Goal: Task Accomplishment & Management: Use online tool/utility

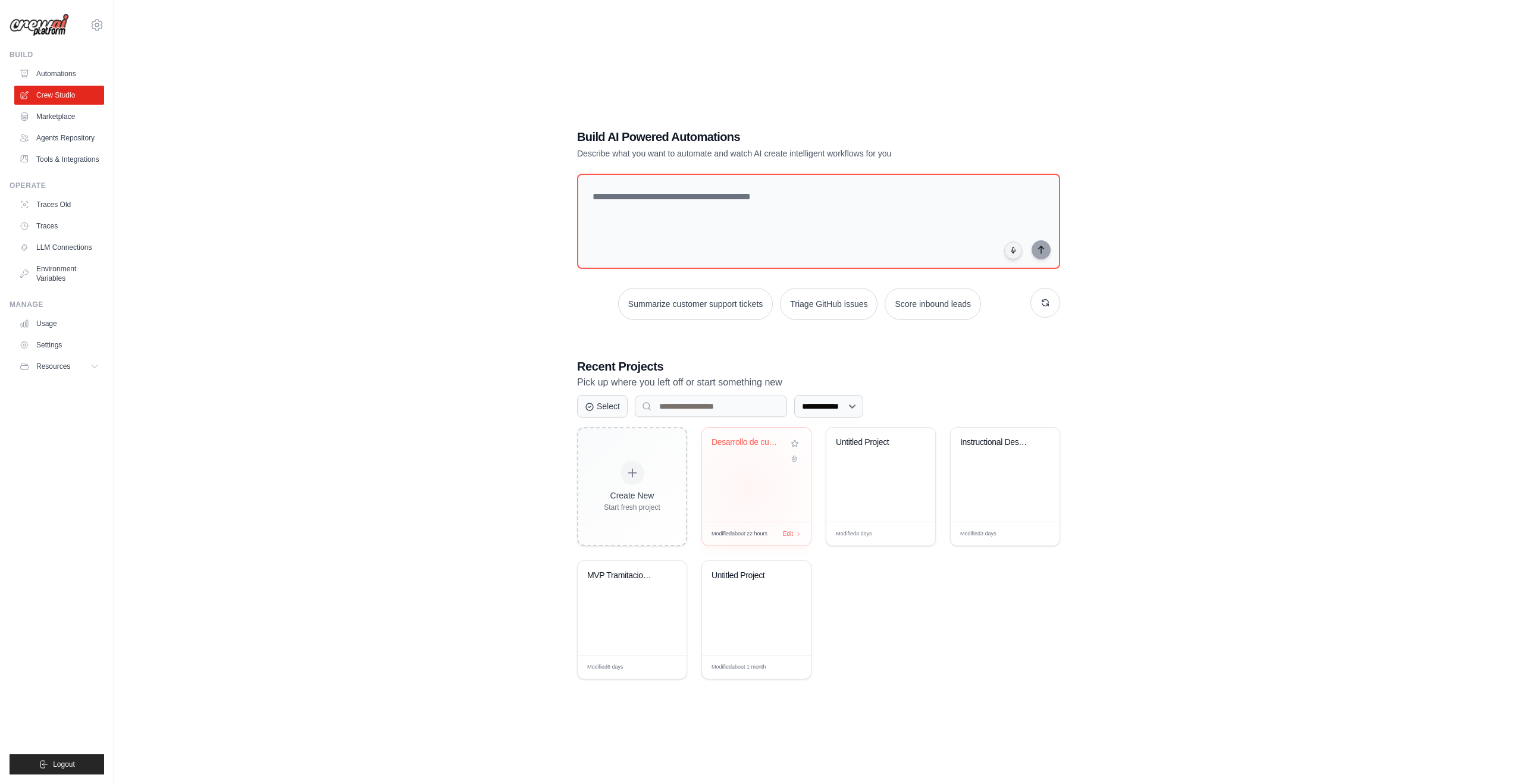
click at [747, 489] on div "Desarrollo de cursos de formacion" at bounding box center [756, 474] width 109 height 94
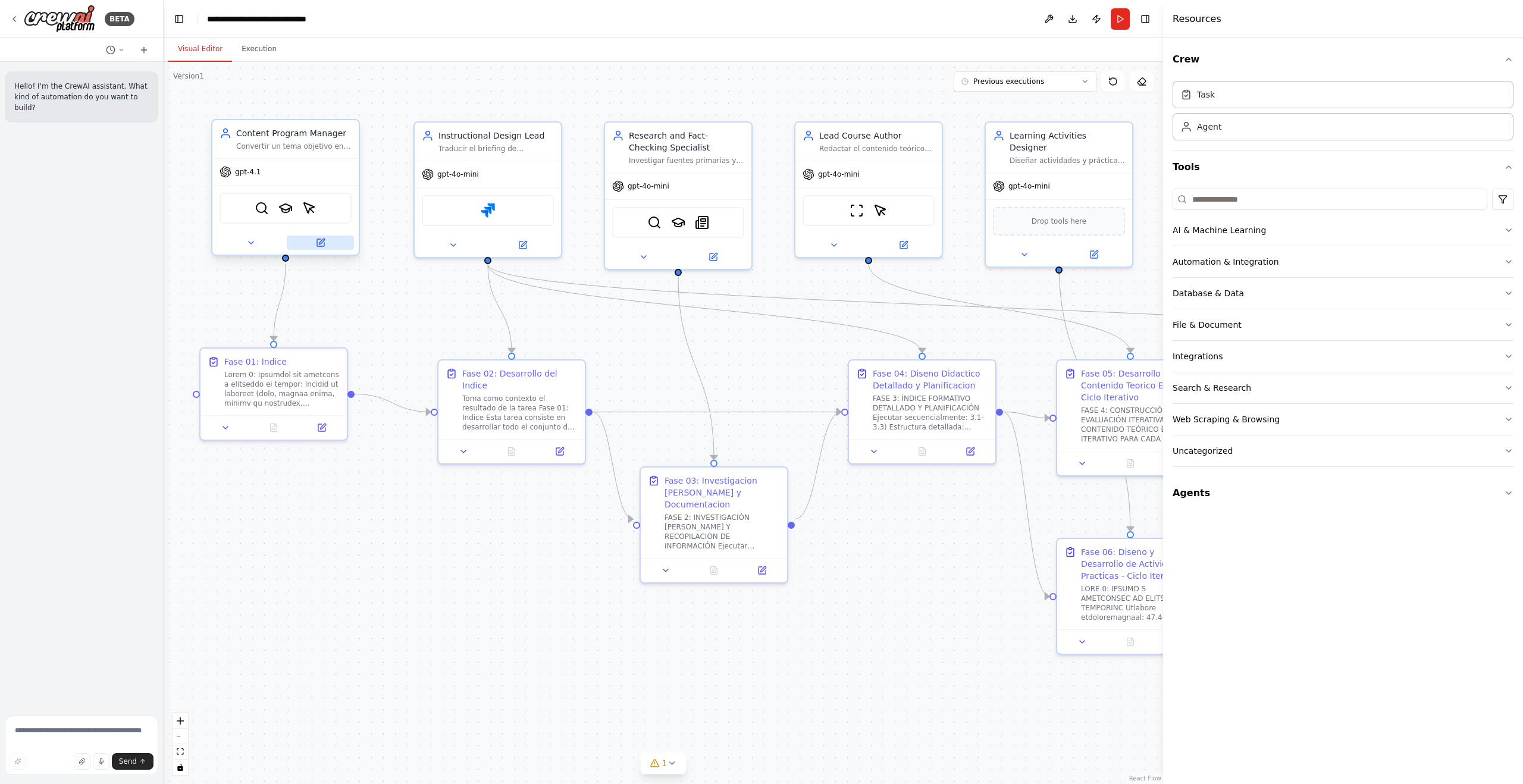
click at [322, 242] on icon at bounding box center [321, 241] width 5 height 5
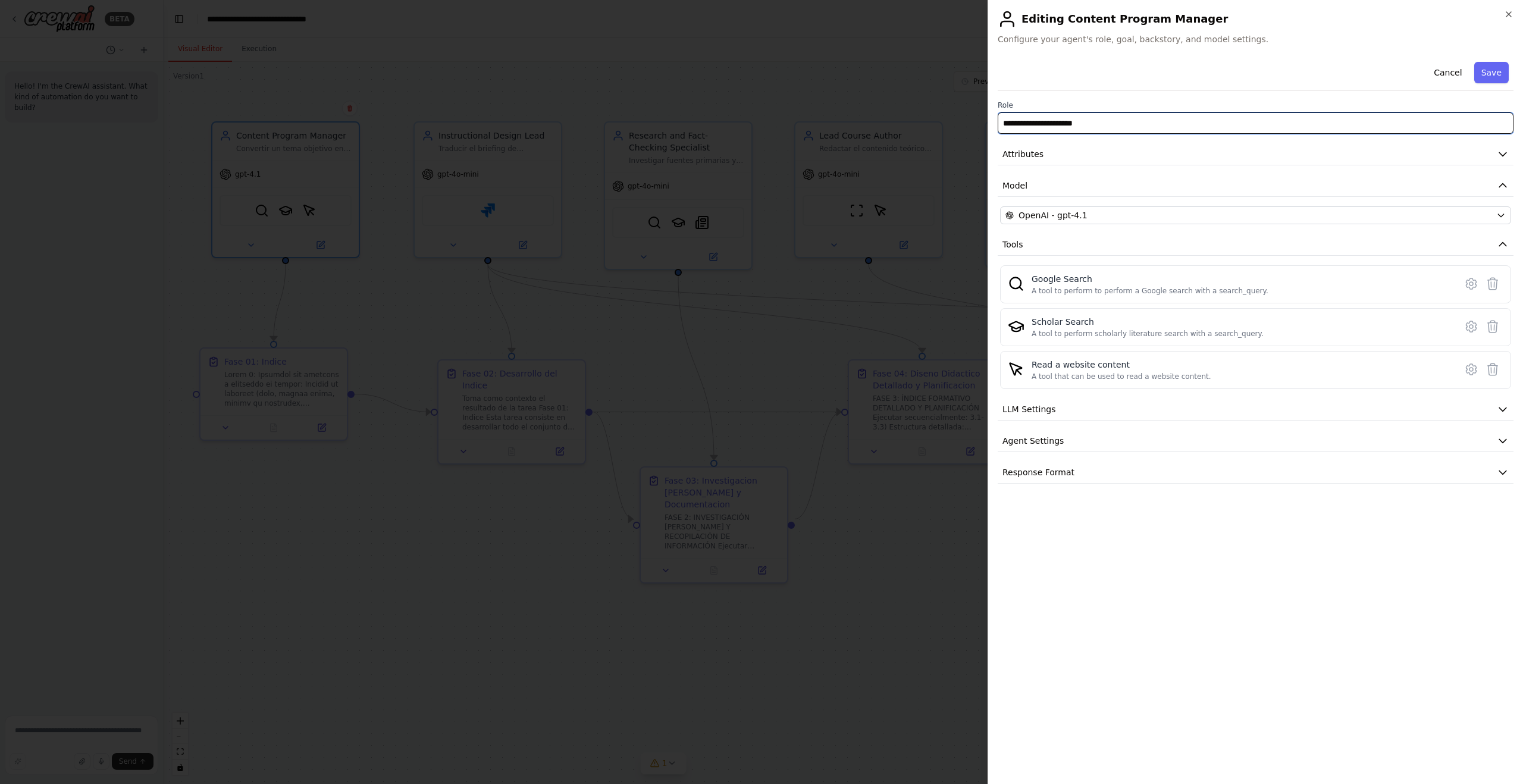
click at [1323, 126] on input "**********" at bounding box center [1255, 123] width 516 height 22
click at [1508, 155] on icon "button" at bounding box center [1503, 154] width 12 height 12
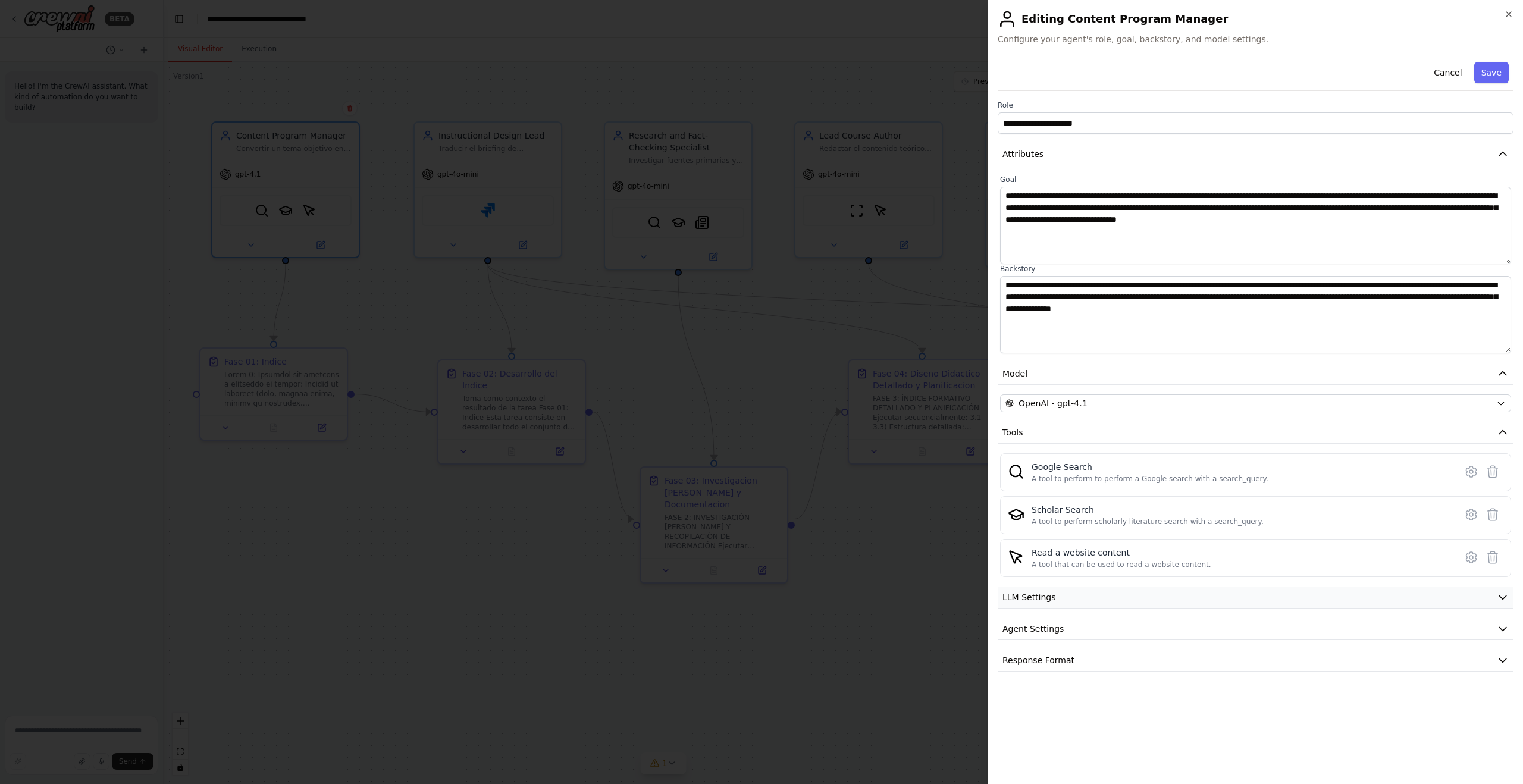
click at [1493, 598] on button "LLM Settings" at bounding box center [1255, 597] width 516 height 22
click at [1502, 150] on icon "button" at bounding box center [1503, 154] width 12 height 12
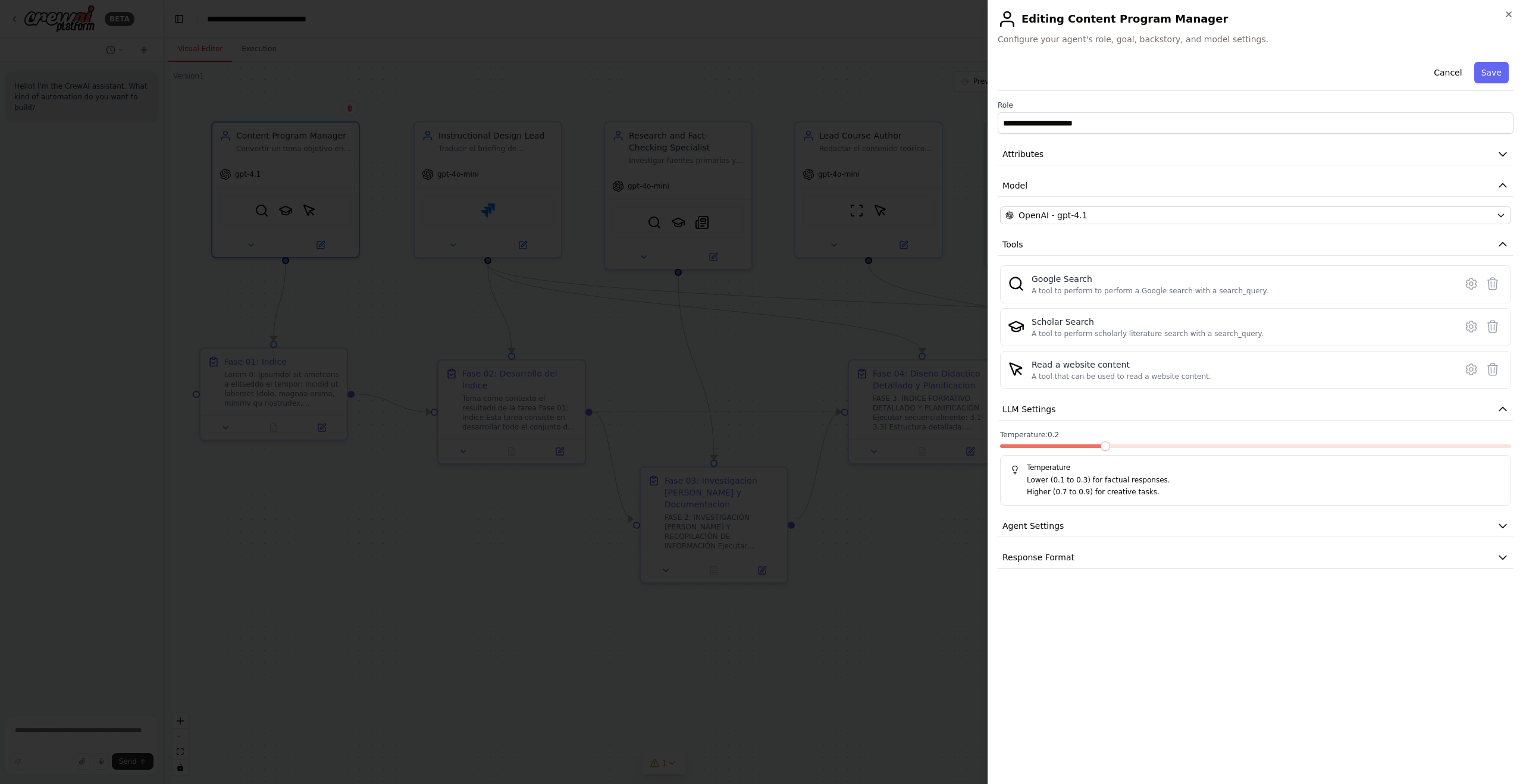
click at [1103, 441] on span at bounding box center [1105, 446] width 9 height 9
click at [1508, 408] on icon "button" at bounding box center [1503, 409] width 12 height 12
click at [1507, 436] on icon "button" at bounding box center [1503, 441] width 12 height 12
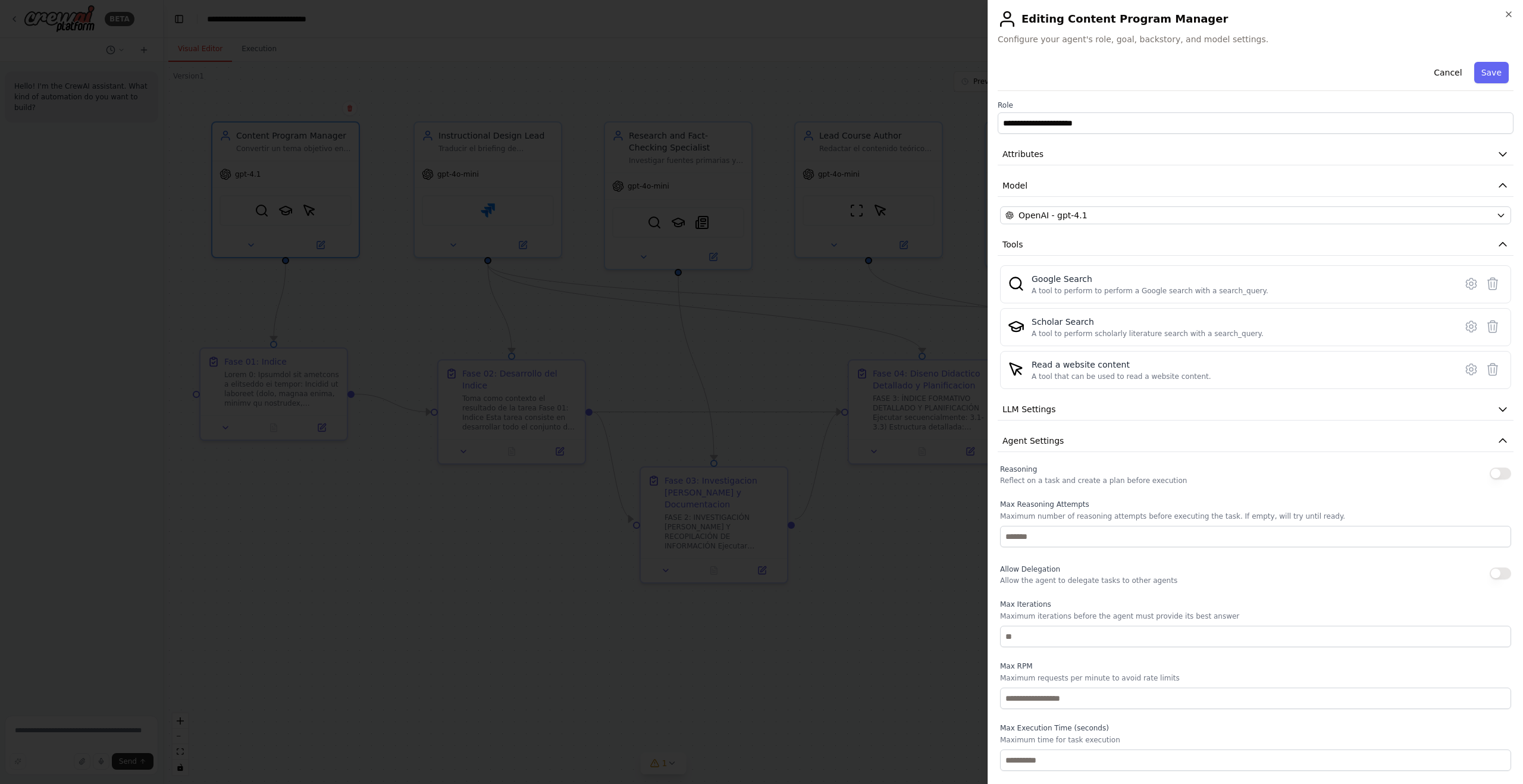
scroll to position [38, 0]
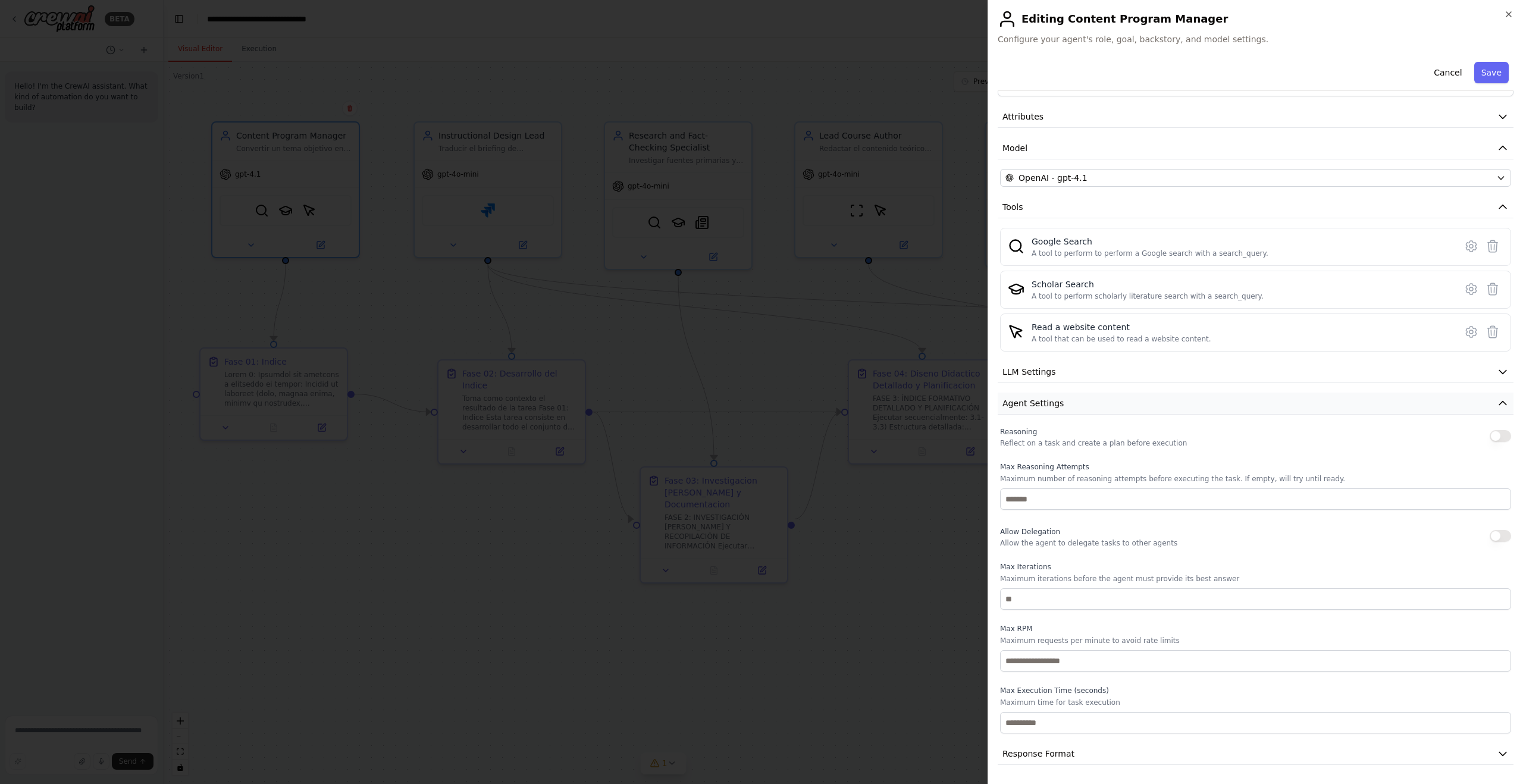
click at [1499, 406] on icon "button" at bounding box center [1503, 403] width 12 height 12
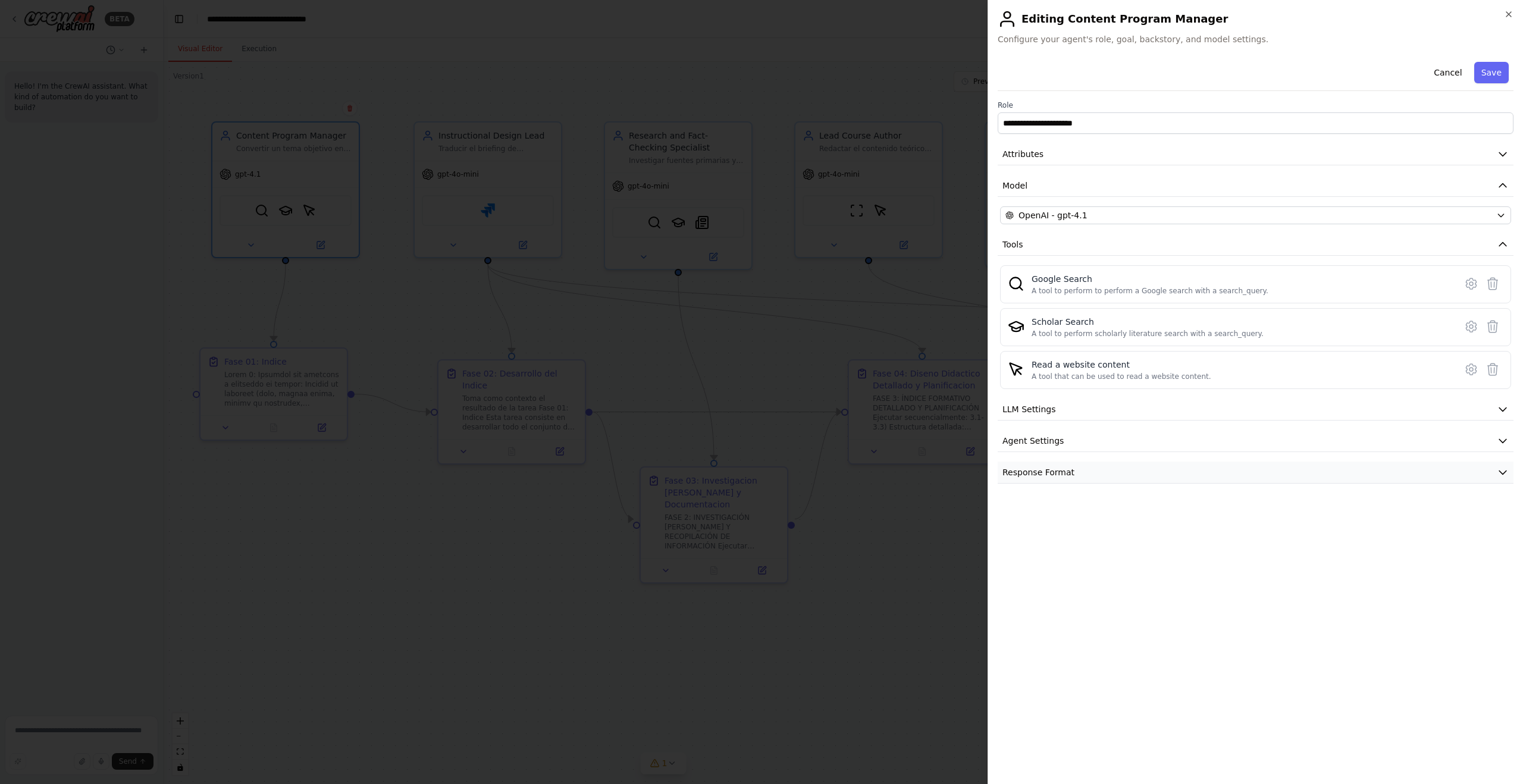
click at [1506, 473] on icon "button" at bounding box center [1503, 473] width 12 height 12
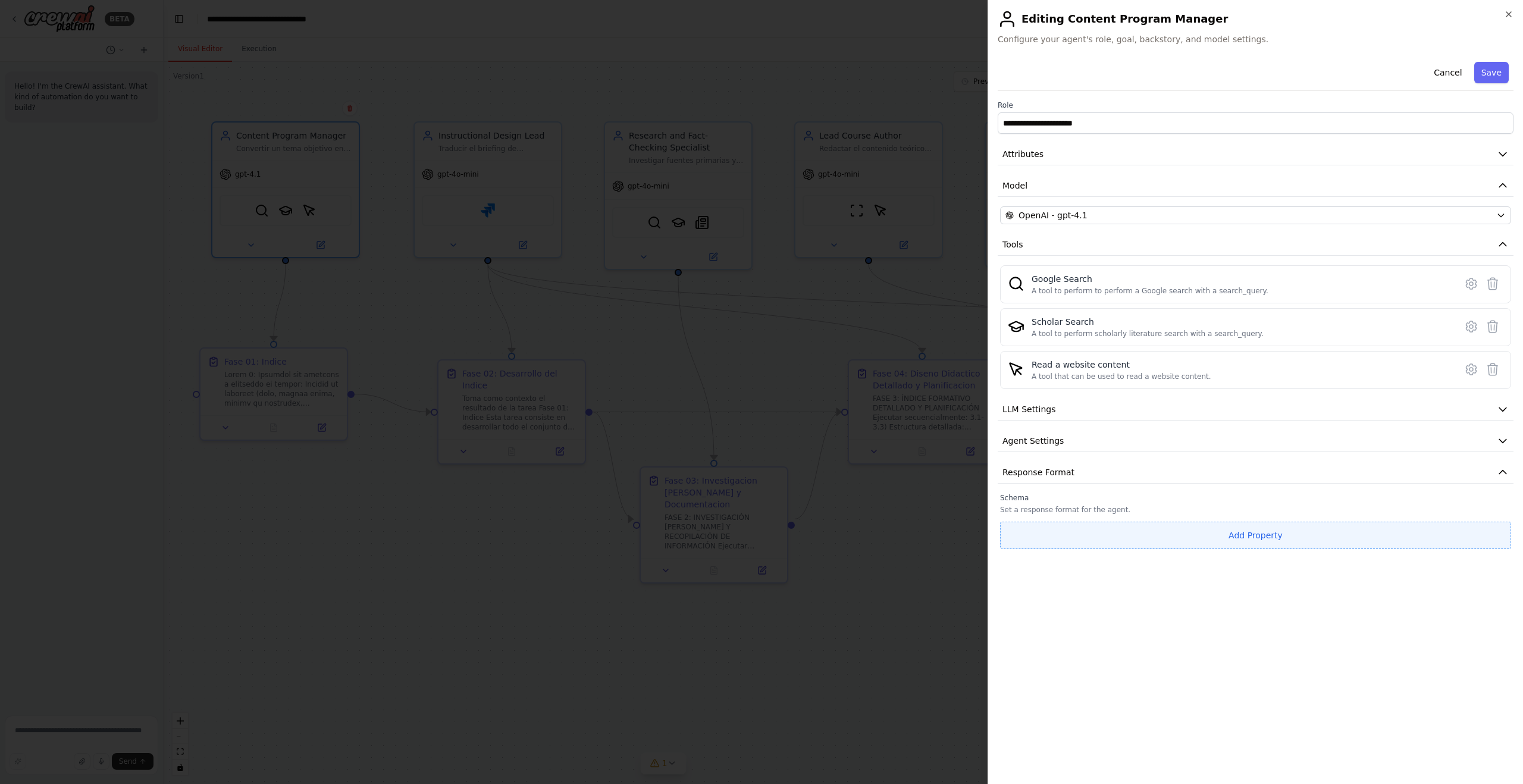
click at [1238, 536] on button "Add Property" at bounding box center [1256, 536] width 511 height 28
click at [1209, 633] on div "**********" at bounding box center [1255, 416] width 516 height 717
click at [1227, 595] on div "**********" at bounding box center [1255, 416] width 516 height 717
click at [1153, 499] on label "Schema" at bounding box center [1256, 497] width 511 height 9
